Goal: Task Accomplishment & Management: Manage account settings

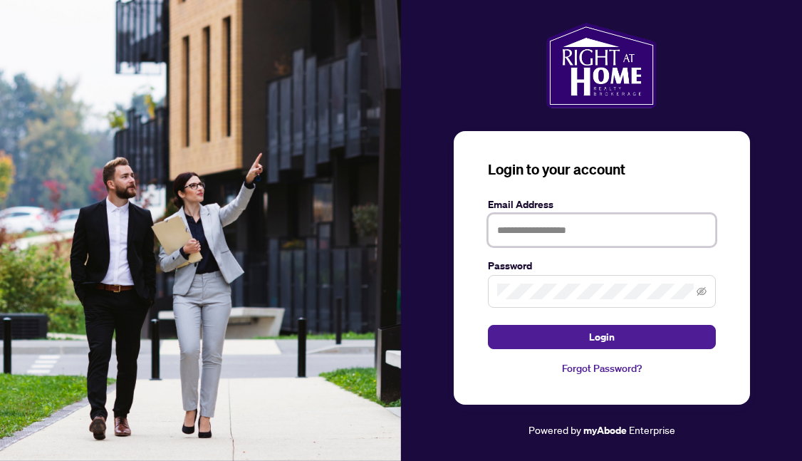
type input "**********"
click at [601, 336] on button "Login" at bounding box center [602, 337] width 228 height 24
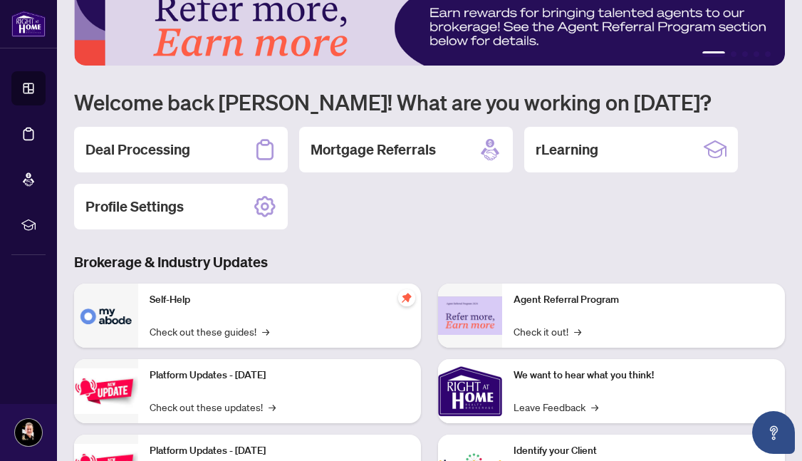
scroll to position [12, 0]
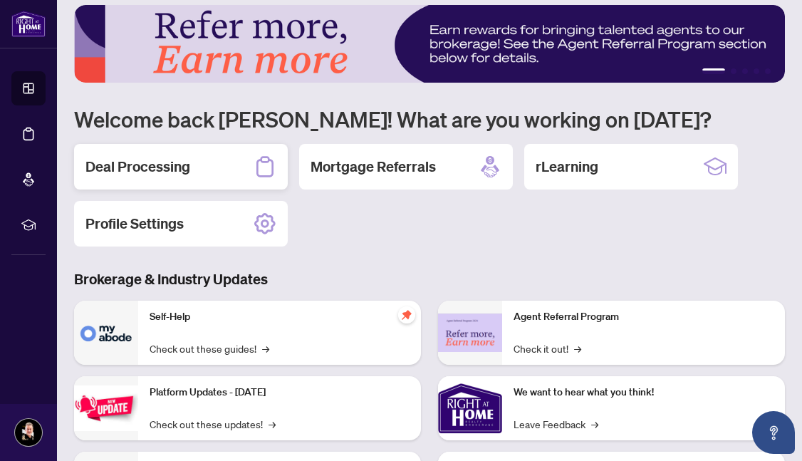
click at [160, 166] on h2 "Deal Processing" at bounding box center [137, 167] width 105 height 20
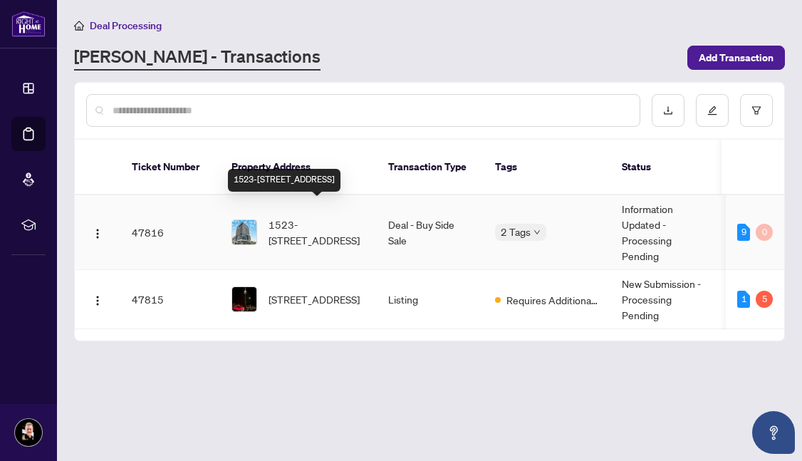
click at [364, 217] on span "1523-[STREET_ADDRESS]" at bounding box center [317, 232] width 97 height 31
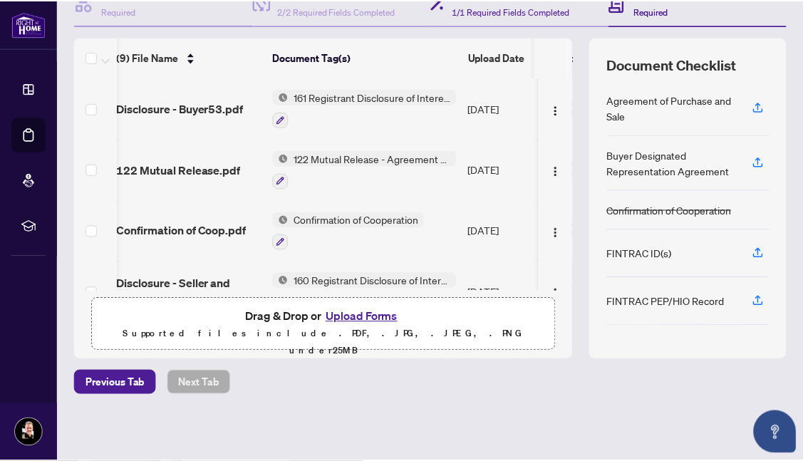
scroll to position [157, 0]
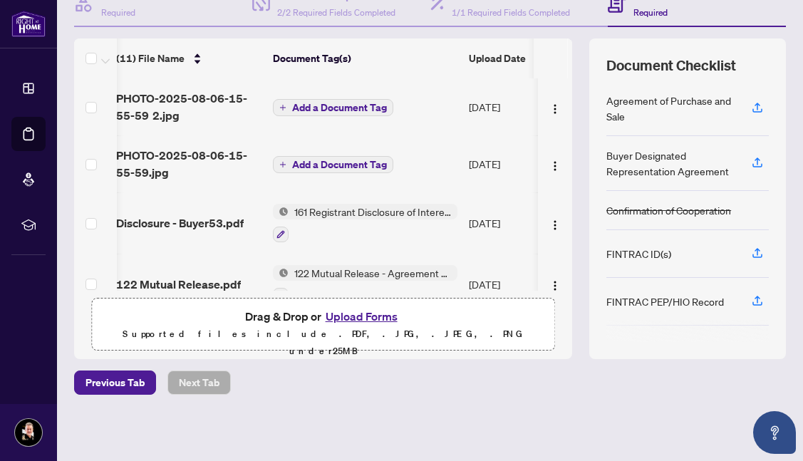
click at [305, 108] on span "Add a Document Tag" at bounding box center [339, 108] width 95 height 10
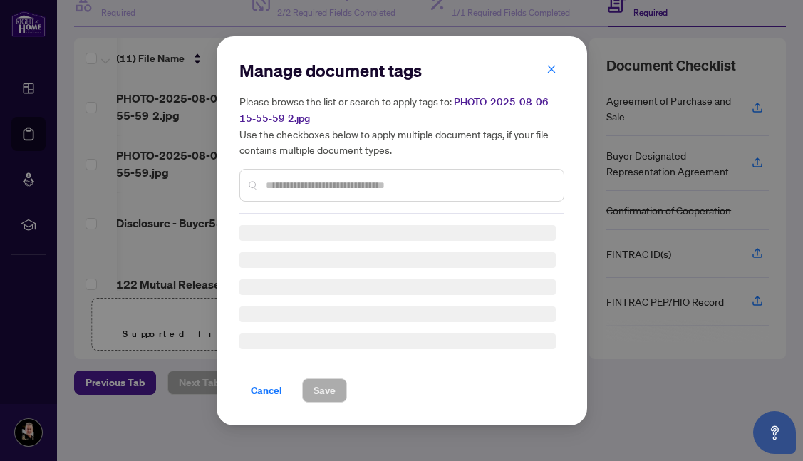
click at [307, 187] on input "text" at bounding box center [409, 185] width 286 height 16
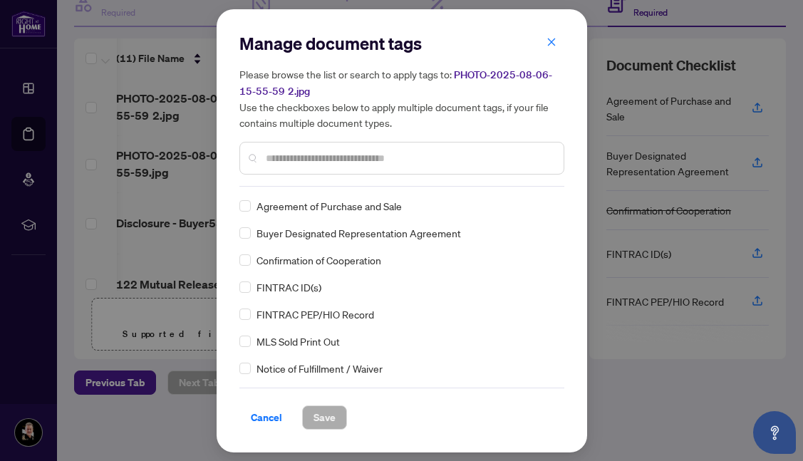
scroll to position [0, 0]
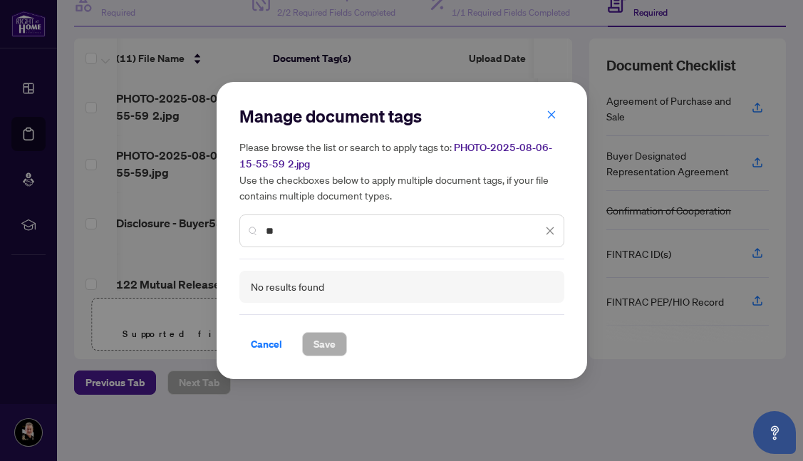
type input "*"
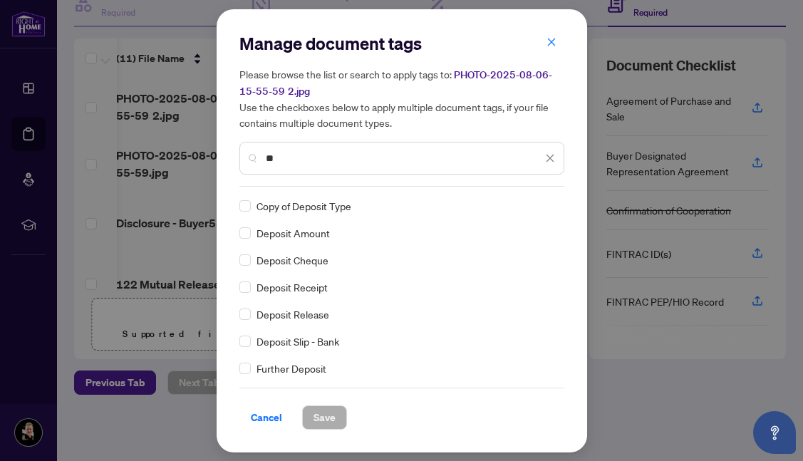
type input "*"
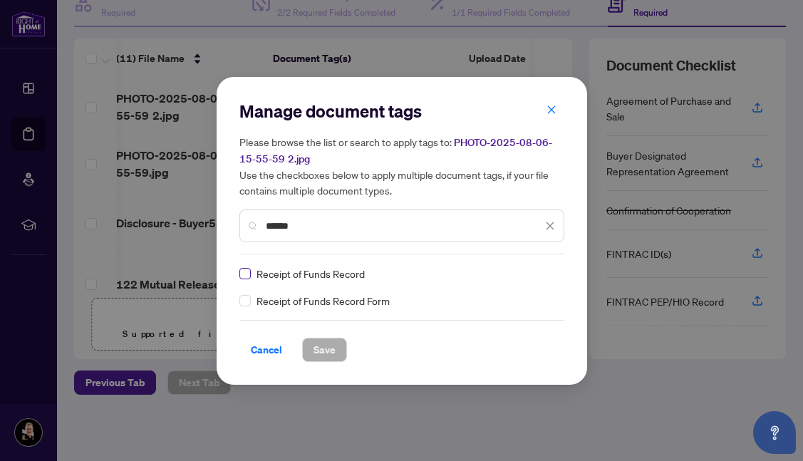
type input "*****"
click at [248, 275] on span at bounding box center [244, 273] width 11 height 11
click at [318, 353] on span "Save" at bounding box center [324, 349] width 22 height 23
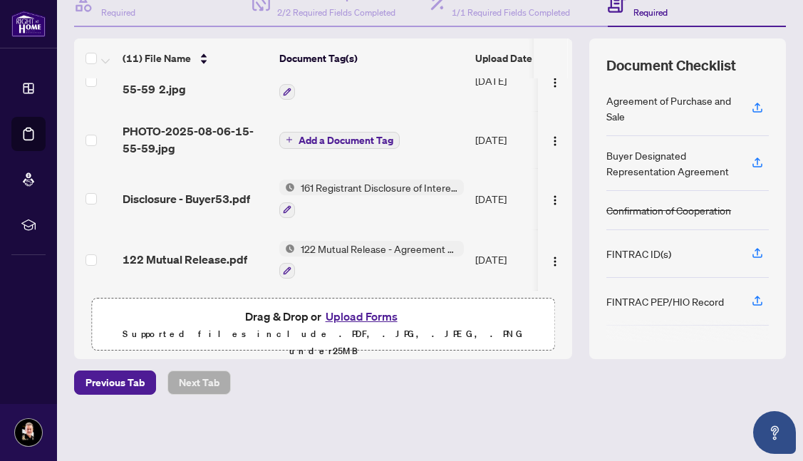
scroll to position [35, 0]
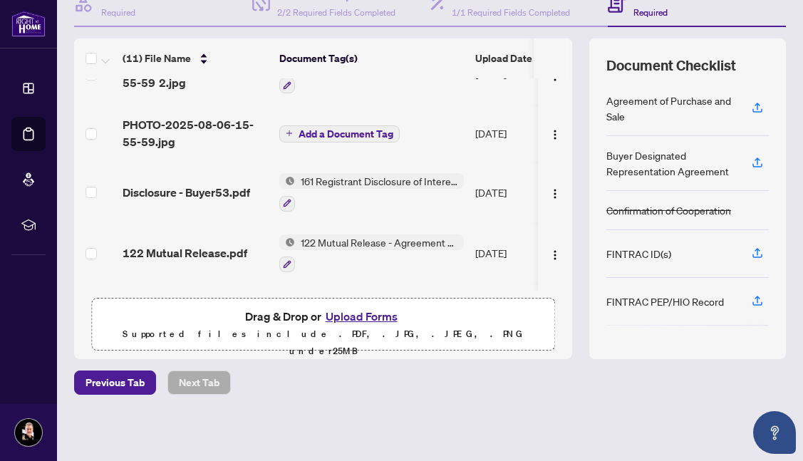
click at [341, 134] on span "Add a Document Tag" at bounding box center [346, 134] width 95 height 10
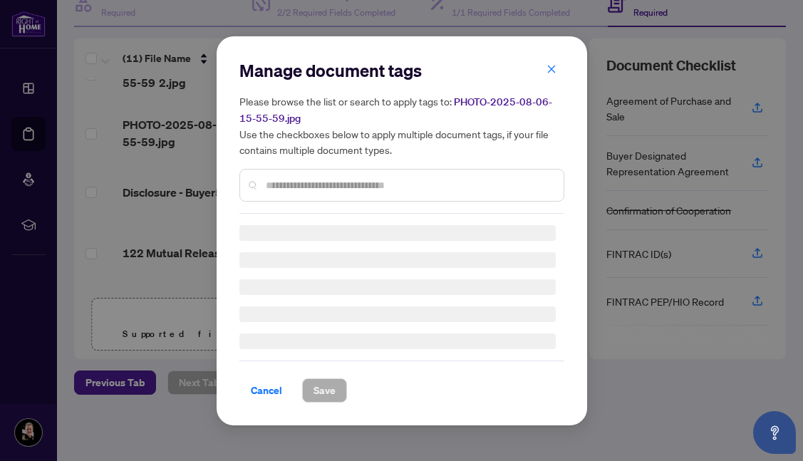
click at [311, 186] on div "Manage document tags Please browse the list or search to apply tags to: PHOTO-2…" at bounding box center [401, 230] width 325 height 343
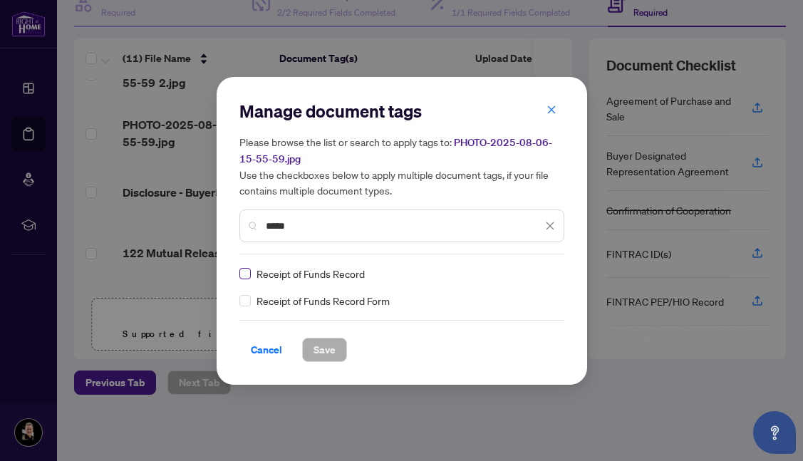
type input "*****"
click at [316, 351] on span "Save" at bounding box center [324, 349] width 22 height 23
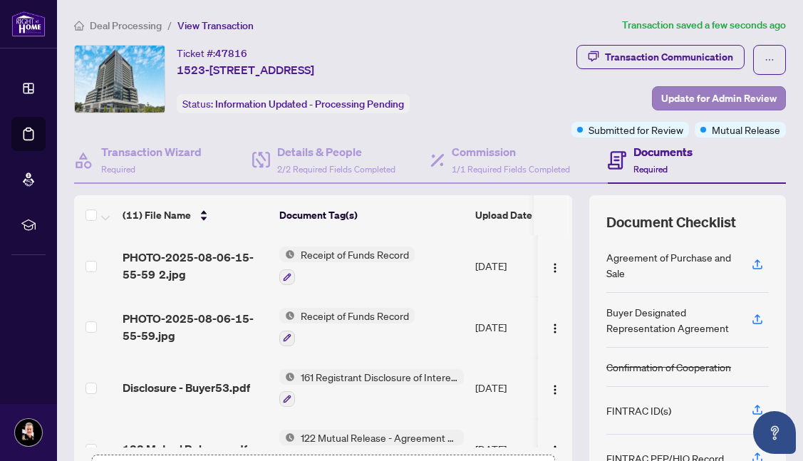
scroll to position [0, 0]
click at [702, 98] on span "Update for Admin Review" at bounding box center [718, 98] width 115 height 23
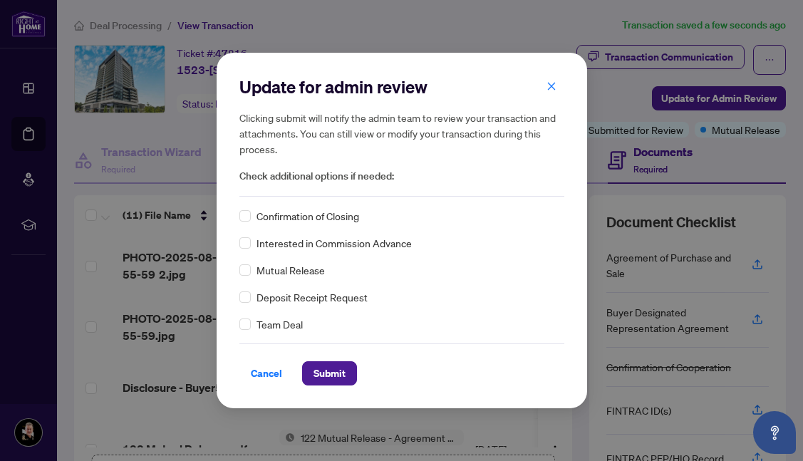
click at [318, 180] on span "Check additional options if needed:" at bounding box center [401, 176] width 325 height 16
click at [327, 371] on span "Submit" at bounding box center [329, 373] width 32 height 23
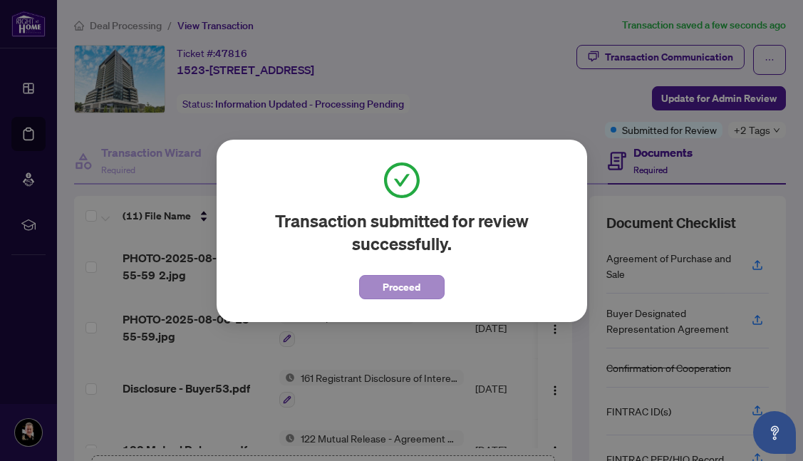
click at [421, 287] on button "Proceed" at bounding box center [401, 287] width 85 height 24
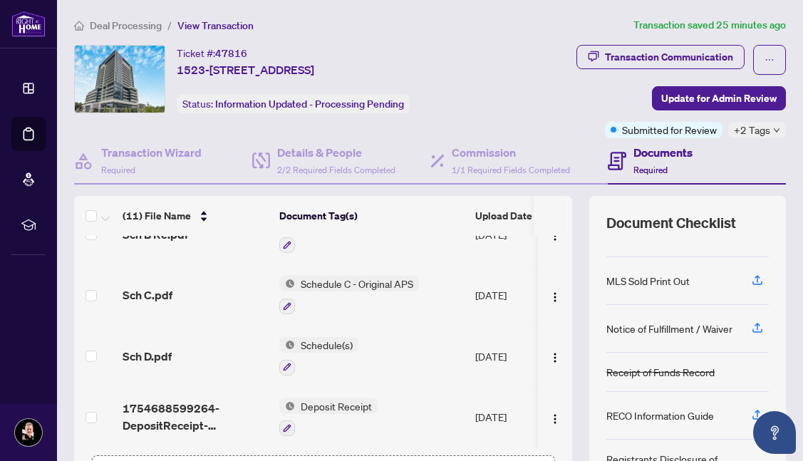
scroll to position [226, 0]
click at [579, 383] on div "(11) File Name Document Tag(s) Upload Date Status PHOTO-2025-08-06-15-55-59 2.j…" at bounding box center [430, 356] width 712 height 321
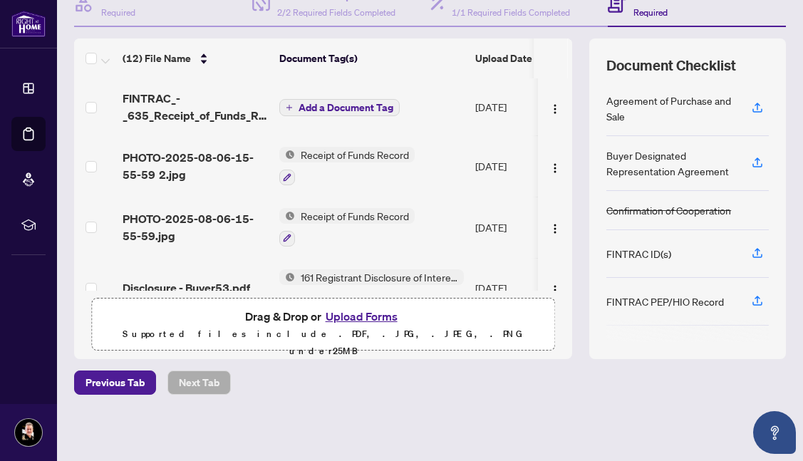
scroll to position [0, 0]
click at [323, 107] on span "Add a Document Tag" at bounding box center [346, 108] width 95 height 10
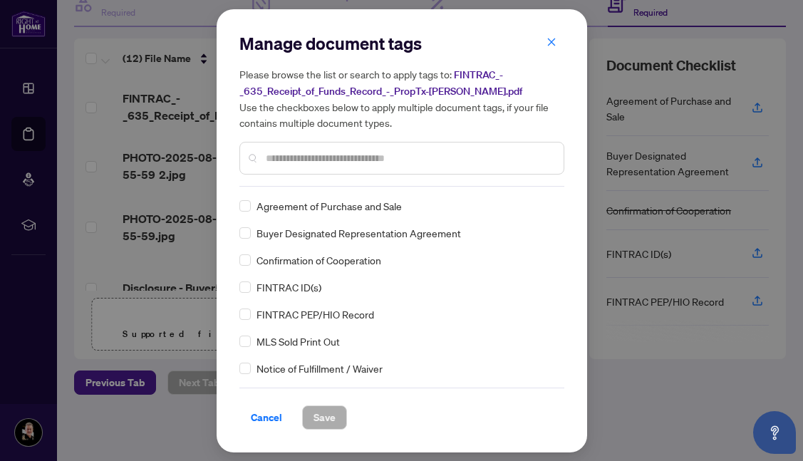
click at [284, 153] on input "text" at bounding box center [409, 158] width 286 height 16
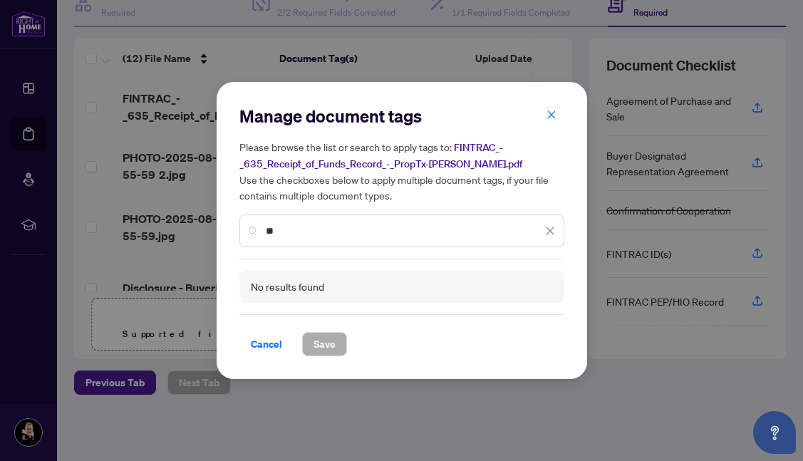
type input "*"
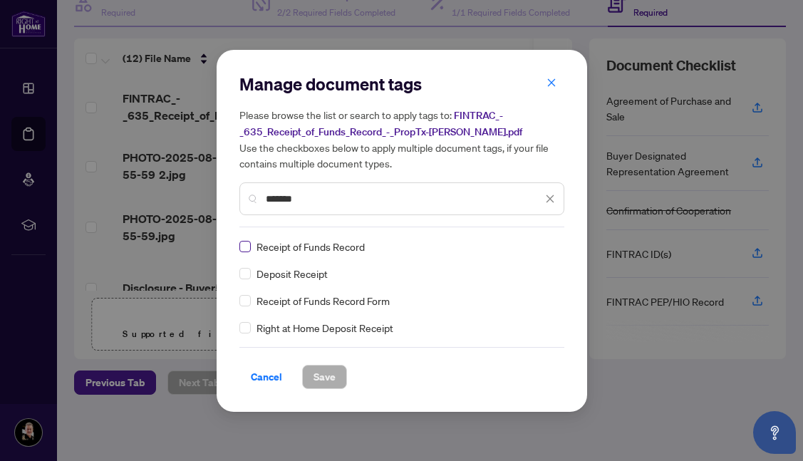
type input "*******"
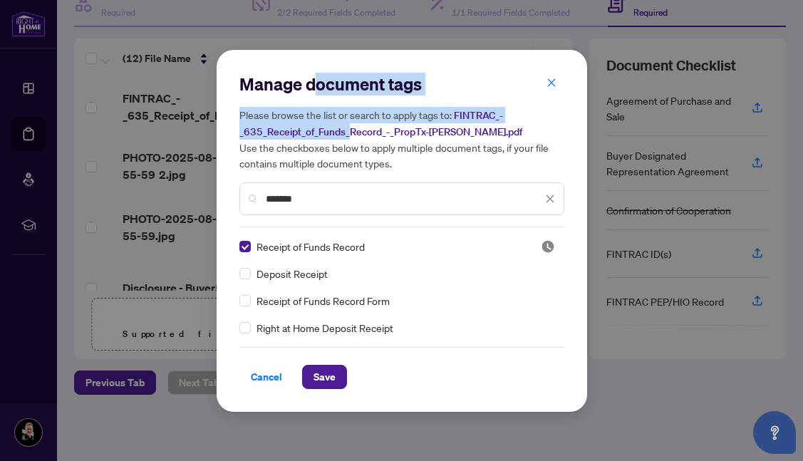
drag, startPoint x: 317, startPoint y: 77, endPoint x: 347, endPoint y: 133, distance: 63.7
click at [347, 133] on div "Manage document tags Please browse the list or search to apply tags to: FINTRAC…" at bounding box center [401, 150] width 325 height 155
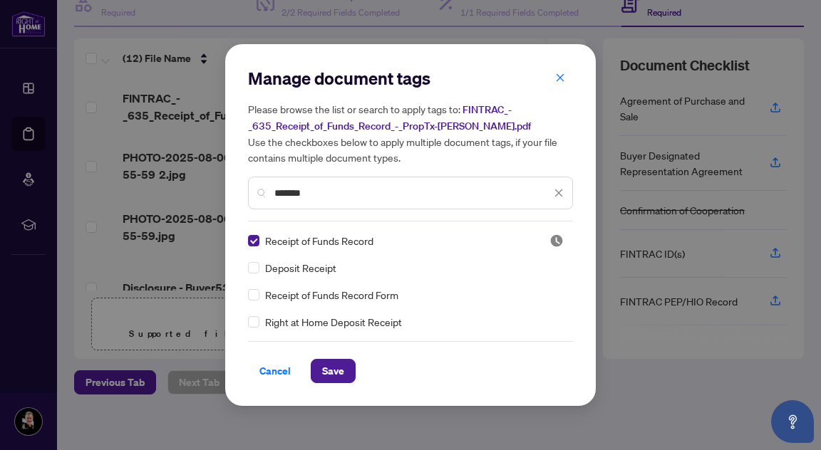
drag, startPoint x: 322, startPoint y: 197, endPoint x: 280, endPoint y: 197, distance: 42.0
click at [280, 197] on input "*******" at bounding box center [412, 193] width 276 height 16
click at [336, 368] on span "Save" at bounding box center [333, 371] width 22 height 23
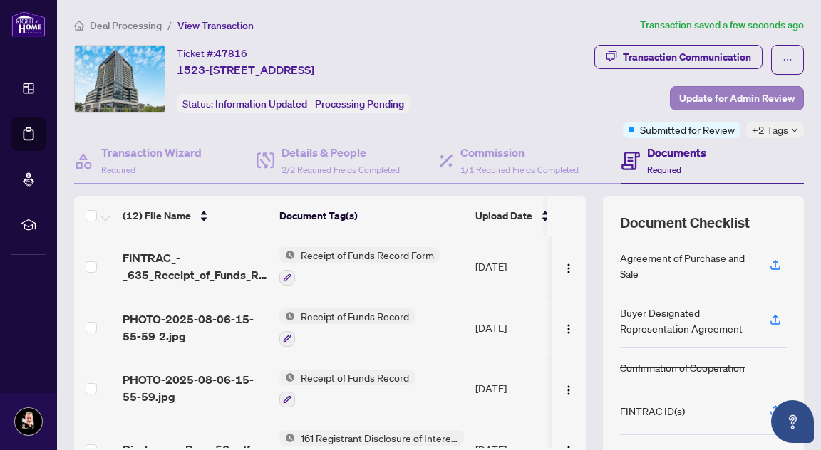
click at [731, 98] on span "Update for Admin Review" at bounding box center [736, 98] width 115 height 23
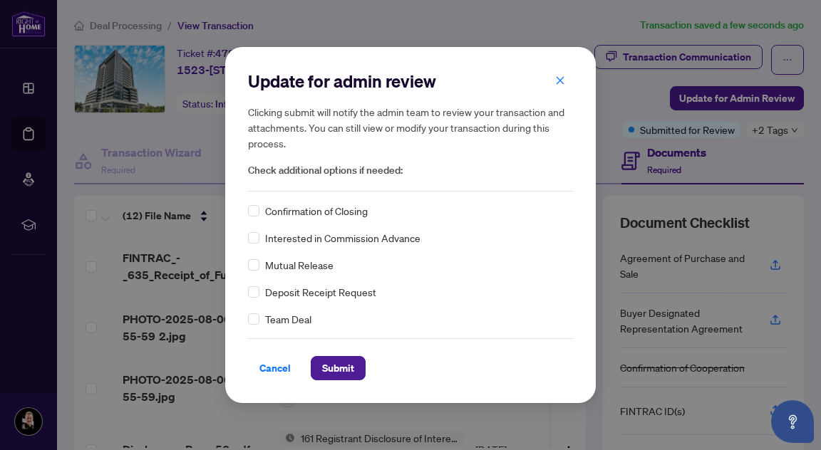
click at [285, 180] on div "Update for admin review Clicking submit will notify the admin team to review yo…" at bounding box center [410, 130] width 325 height 121
click at [285, 174] on span "Check additional options if needed:" at bounding box center [410, 170] width 325 height 16
click at [259, 291] on span at bounding box center [253, 291] width 11 height 11
click at [346, 369] on span "Submit" at bounding box center [338, 368] width 32 height 23
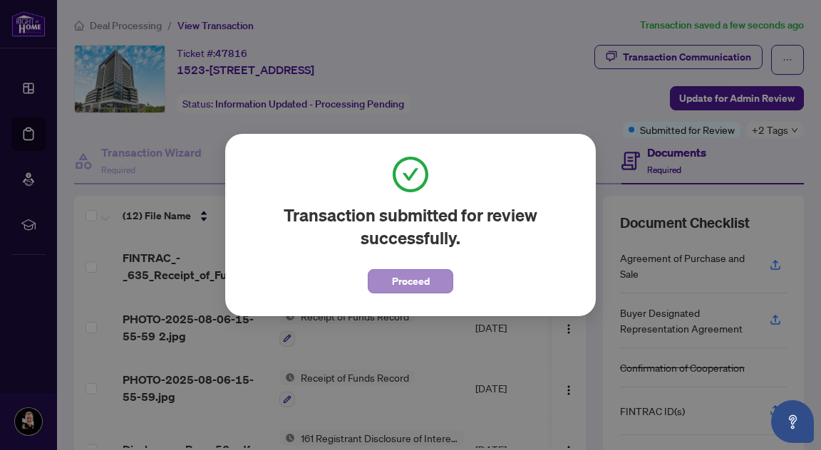
click at [417, 286] on span "Proceed" at bounding box center [411, 281] width 38 height 23
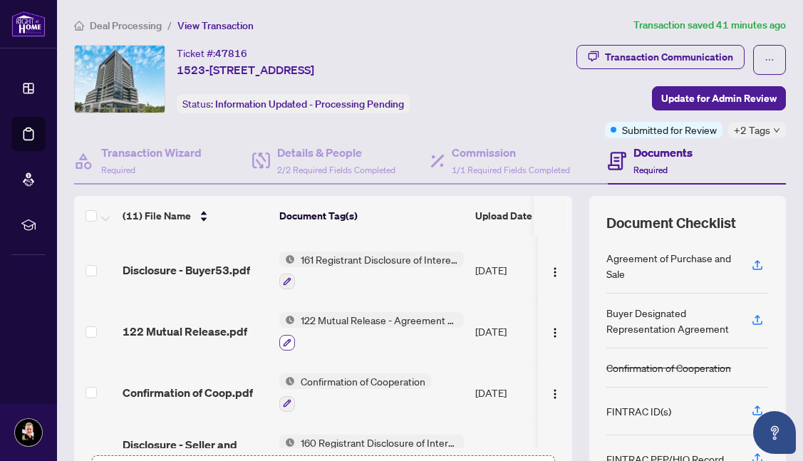
scroll to position [142, 0]
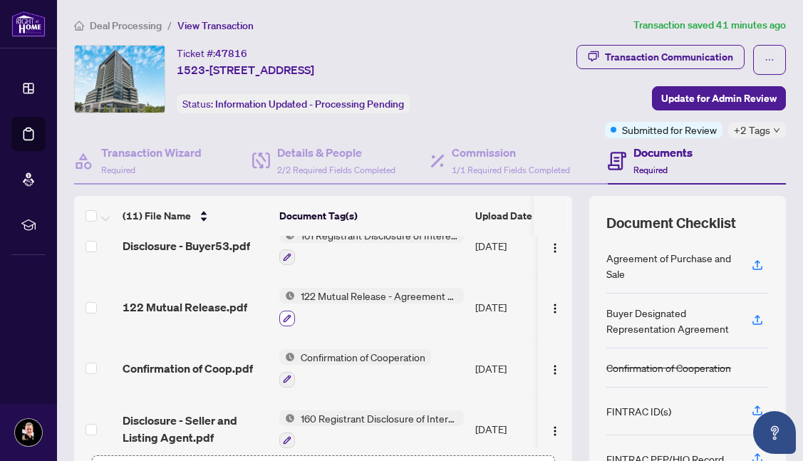
click at [288, 321] on icon "button" at bounding box center [287, 318] width 9 height 9
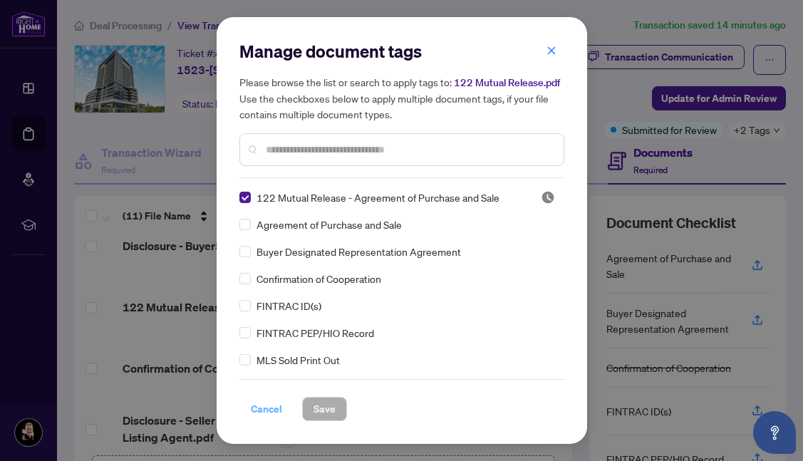
click at [274, 405] on span "Cancel" at bounding box center [266, 409] width 31 height 23
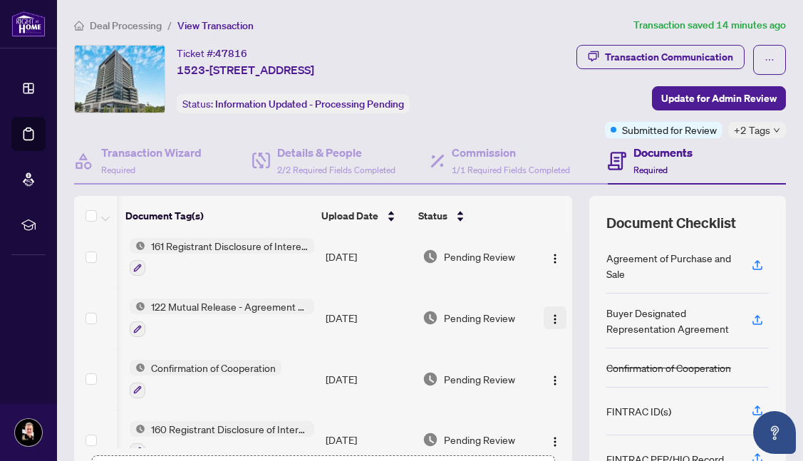
scroll to position [132, 154]
click at [551, 319] on img "button" at bounding box center [554, 318] width 11 height 11
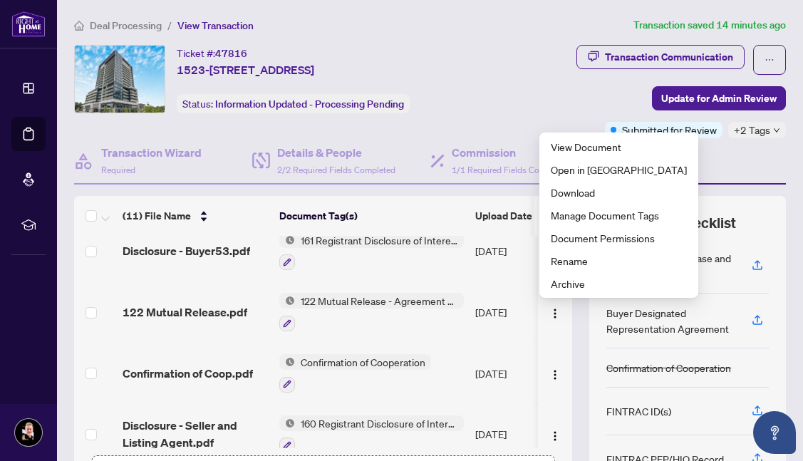
scroll to position [138, 0]
click at [286, 321] on icon "button" at bounding box center [287, 323] width 9 height 9
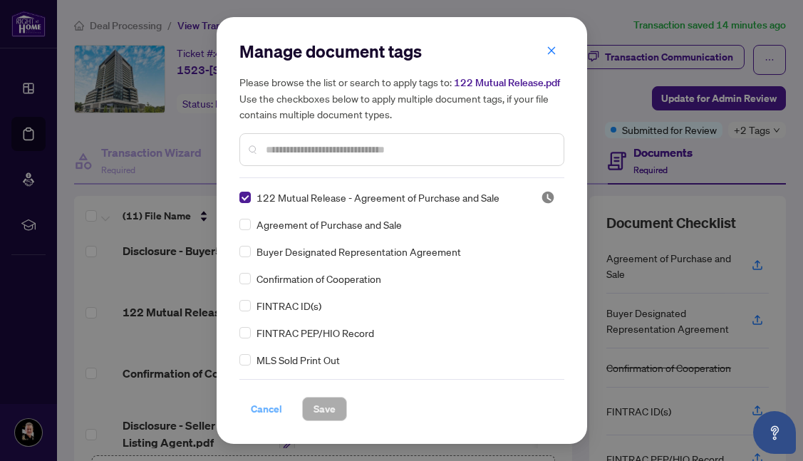
click at [265, 415] on span "Cancel" at bounding box center [266, 409] width 31 height 23
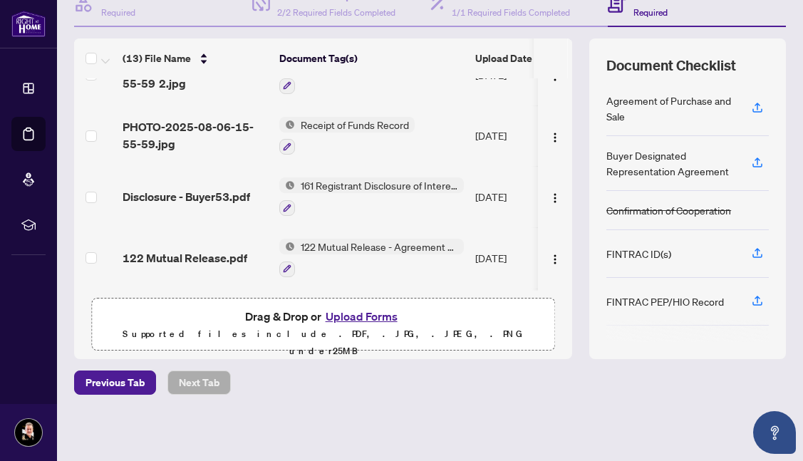
scroll to position [0, 0]
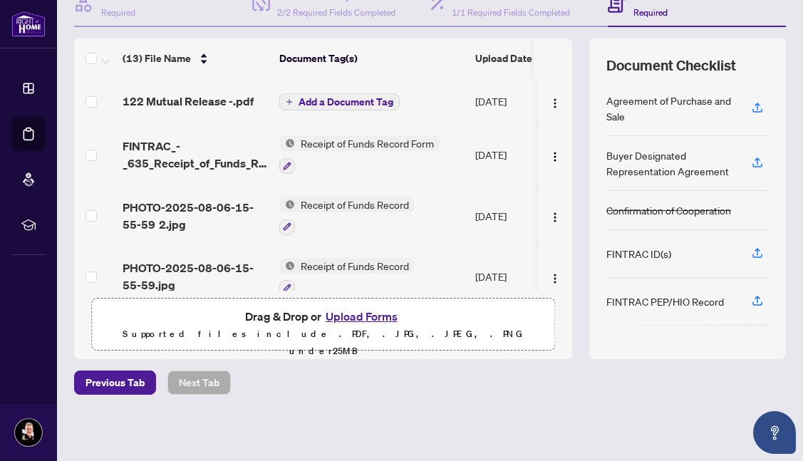
click at [353, 100] on span "Add a Document Tag" at bounding box center [346, 102] width 95 height 10
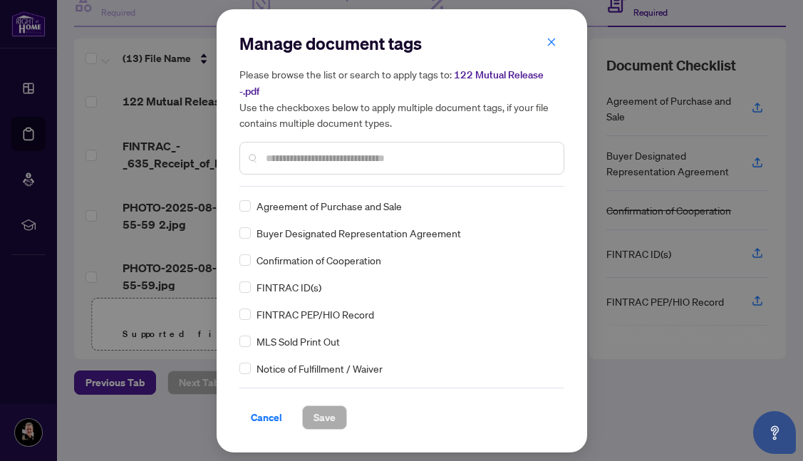
click at [286, 150] on input "text" at bounding box center [409, 158] width 286 height 16
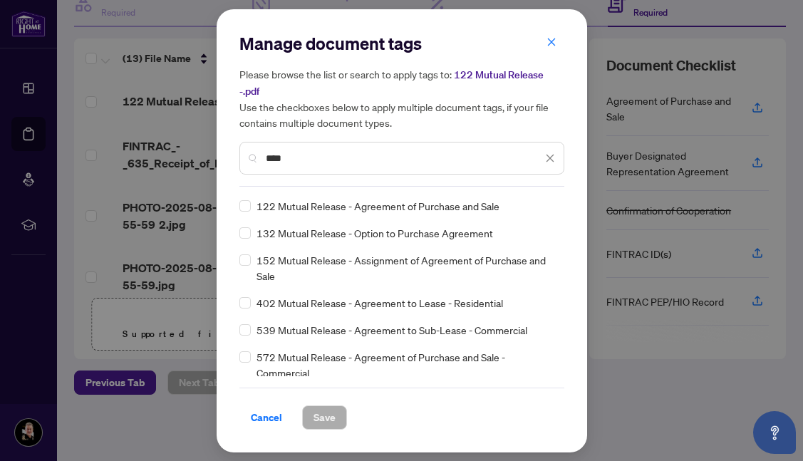
type input "****"
drag, startPoint x: 294, startPoint y: 147, endPoint x: 228, endPoint y: 147, distance: 65.5
click at [228, 147] on div "Manage document tags Please browse the list or search to apply tags to: 122 Mut…" at bounding box center [402, 230] width 370 height 443
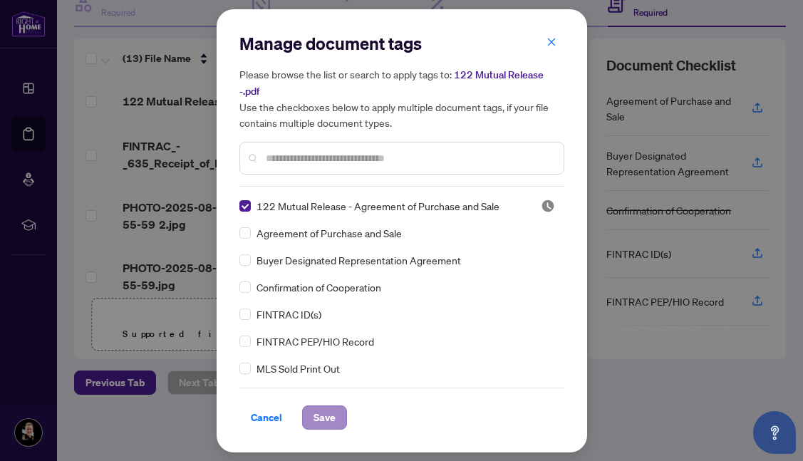
click at [324, 408] on span "Save" at bounding box center [324, 417] width 22 height 23
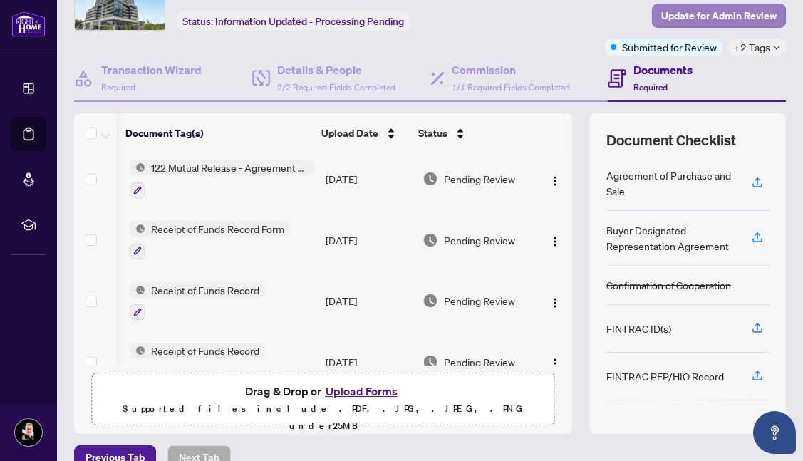
click at [710, 18] on span "Update for Admin Review" at bounding box center [718, 15] width 115 height 23
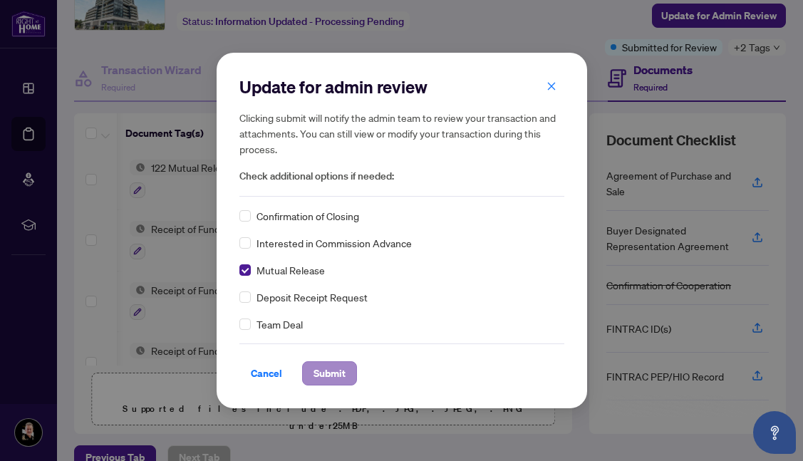
click at [338, 370] on span "Submit" at bounding box center [329, 373] width 32 height 23
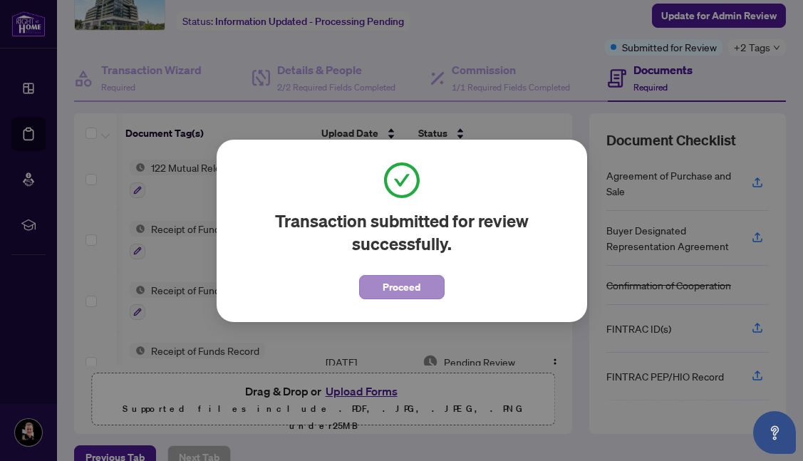
click at [403, 283] on span "Proceed" at bounding box center [402, 287] width 38 height 23
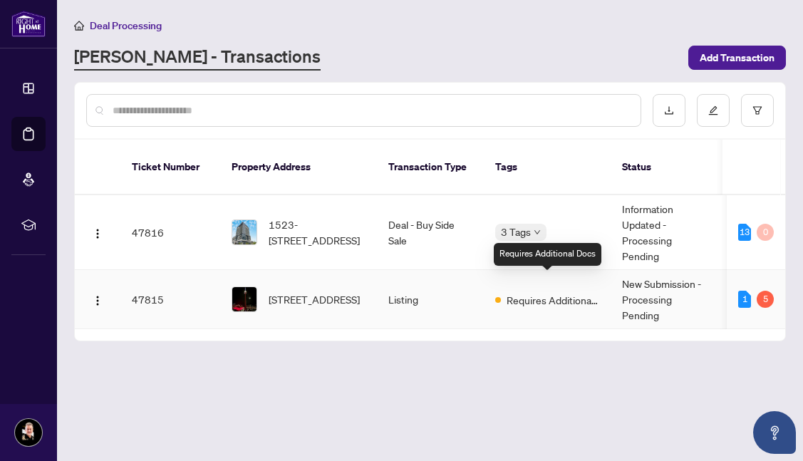
click at [524, 292] on span "Requires Additional Docs" at bounding box center [553, 300] width 93 height 16
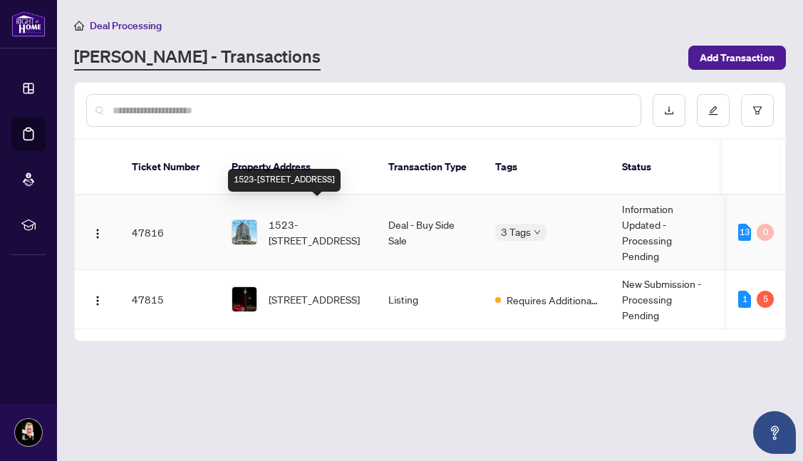
click at [274, 224] on span "1523-[STREET_ADDRESS]" at bounding box center [317, 232] width 97 height 31
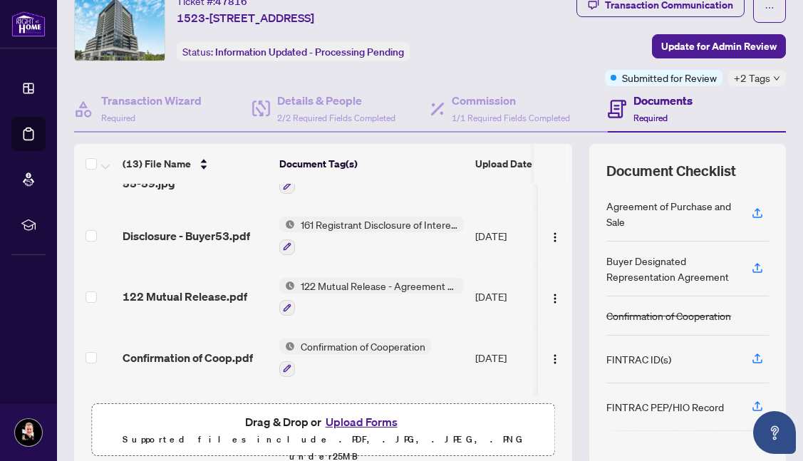
scroll to position [225, 0]
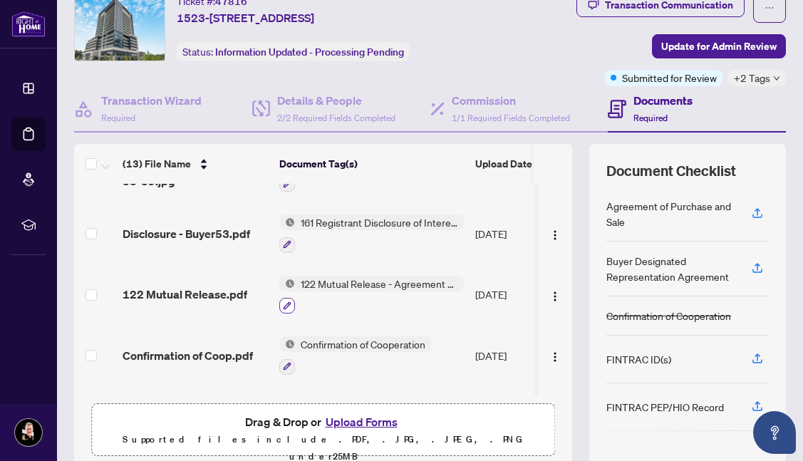
click at [289, 307] on icon "button" at bounding box center [287, 305] width 9 height 9
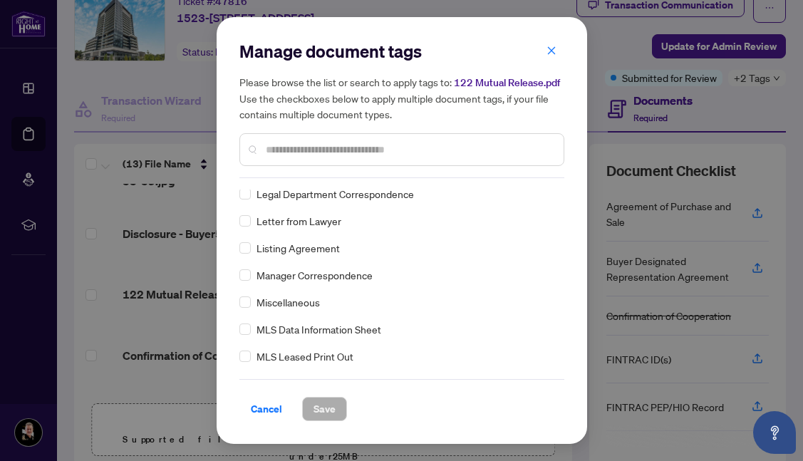
scroll to position [2065, 0]
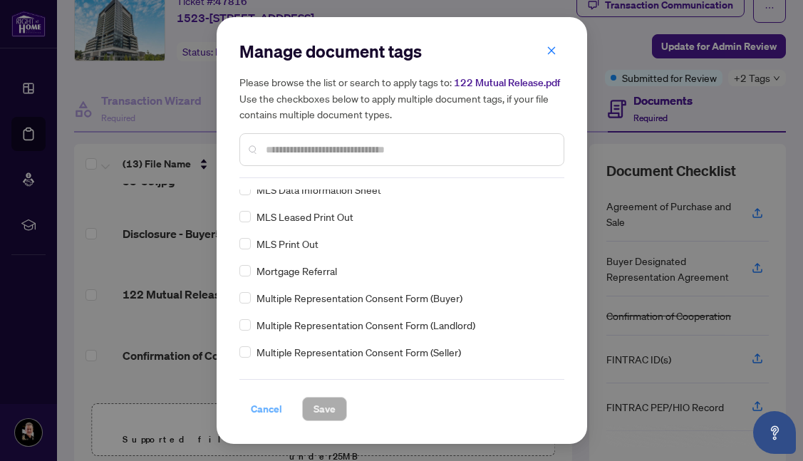
click at [273, 408] on span "Cancel" at bounding box center [266, 409] width 31 height 23
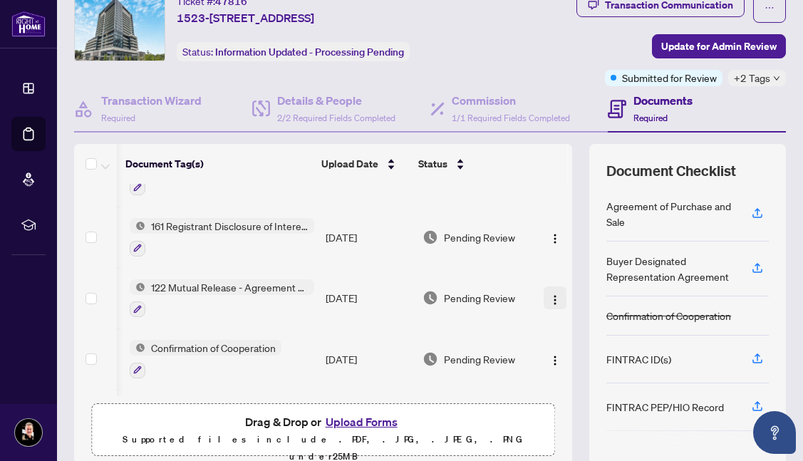
scroll to position [222, 154]
click at [553, 301] on img "button" at bounding box center [554, 299] width 11 height 11
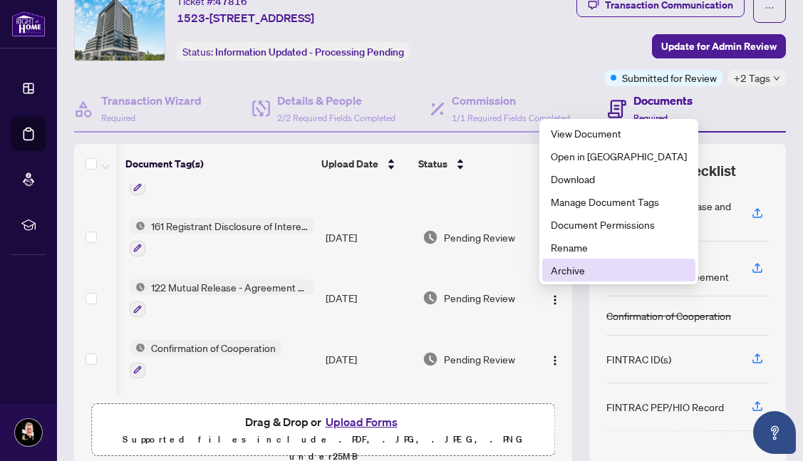
click at [563, 272] on span "Archive" at bounding box center [619, 270] width 136 height 16
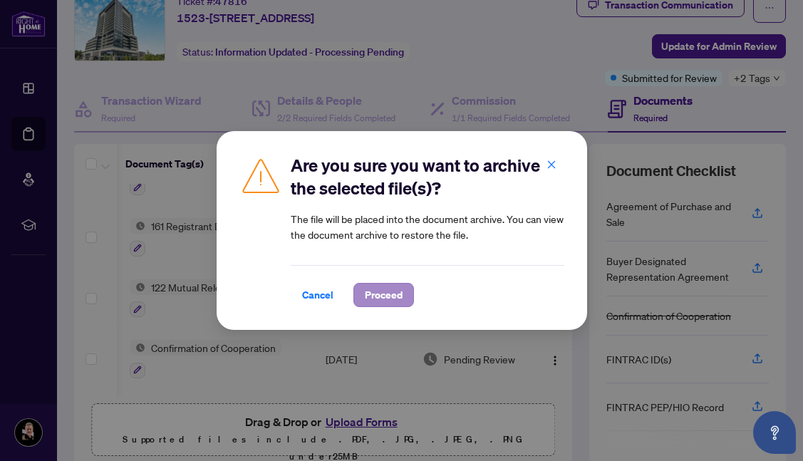
click at [390, 301] on span "Proceed" at bounding box center [384, 295] width 38 height 23
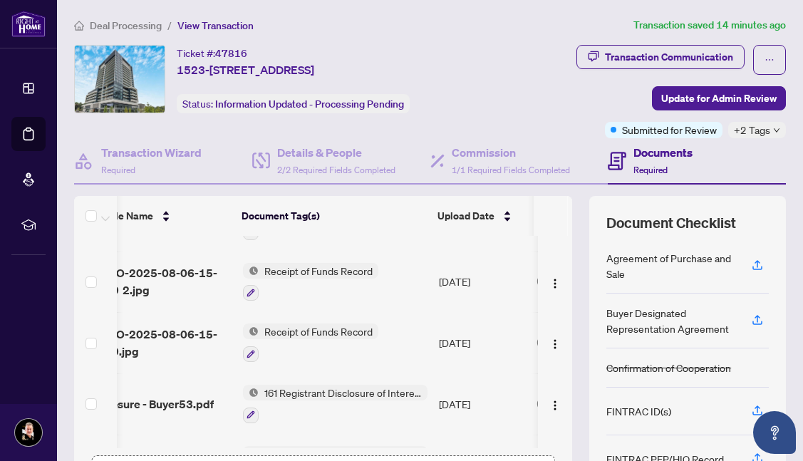
scroll to position [0, 35]
